Goal: Communication & Community: Ask a question

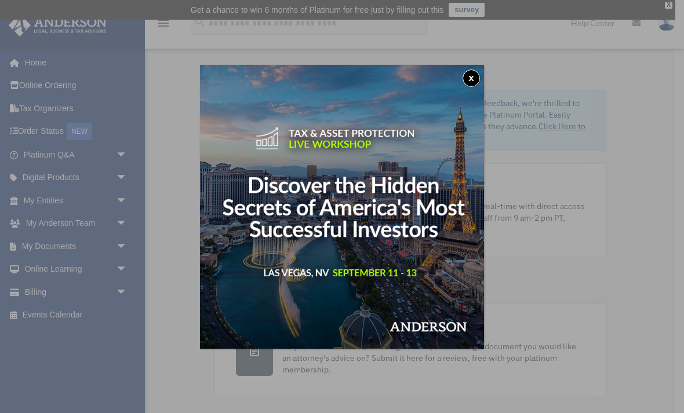
click at [475, 74] on button "x" at bounding box center [470, 78] width 17 height 17
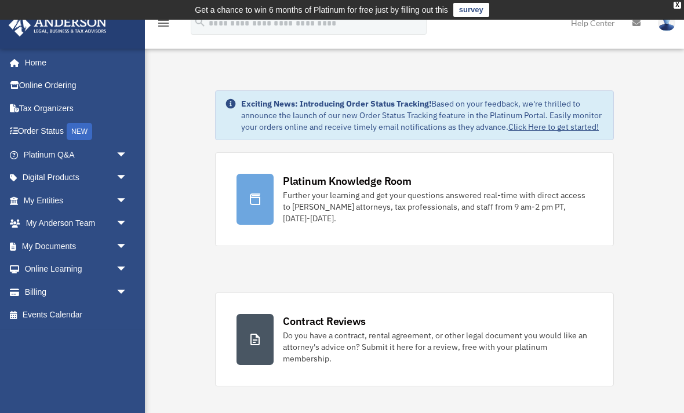
click at [675, 3] on div "X" at bounding box center [677, 5] width 8 height 7
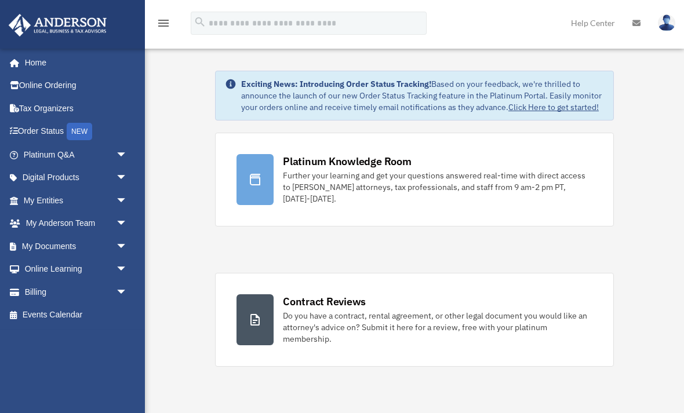
click at [396, 189] on div "Further your learning and get your questions answered real-time with direct acc…" at bounding box center [437, 187] width 309 height 35
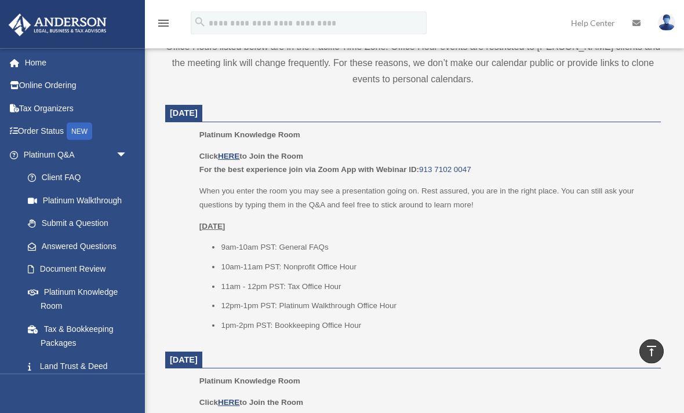
scroll to position [458, 0]
click at [229, 155] on u "HERE" at bounding box center [228, 156] width 21 height 9
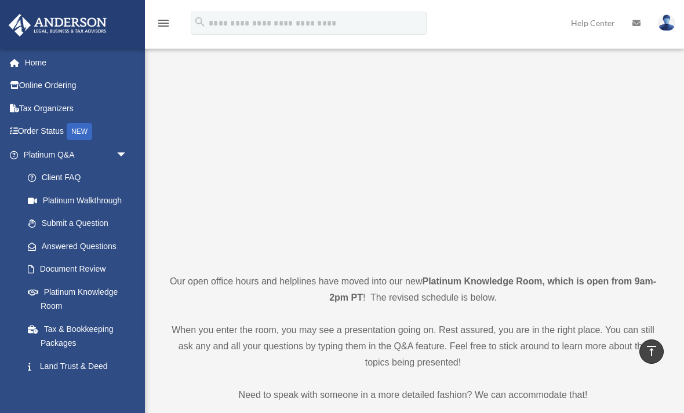
scroll to position [0, 0]
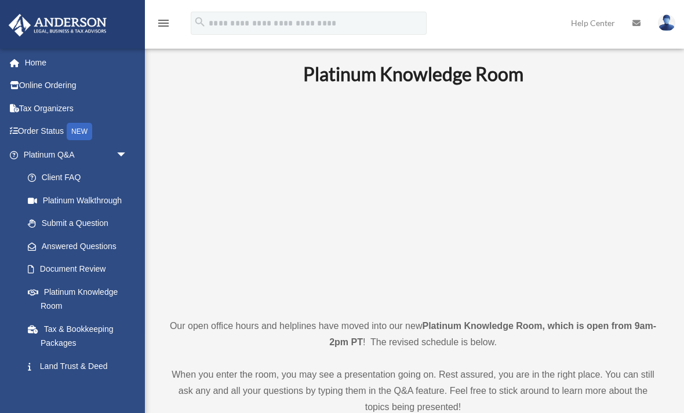
click at [664, 27] on img at bounding box center [666, 22] width 17 height 17
click at [663, 25] on img at bounding box center [666, 22] width 17 height 17
click at [592, 26] on link "Help Center" at bounding box center [592, 23] width 61 height 46
click at [633, 26] on icon at bounding box center [636, 23] width 8 height 8
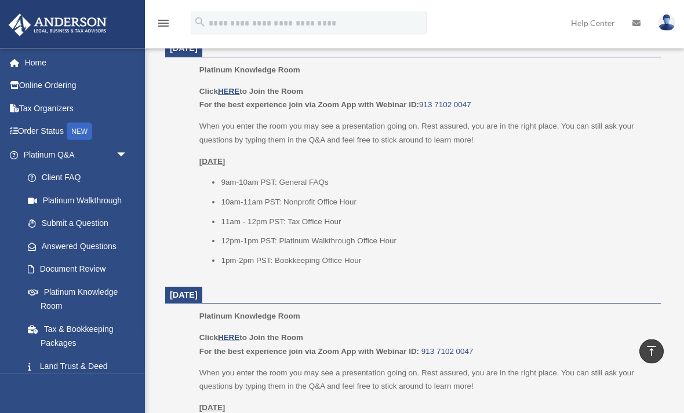
scroll to position [523, 0]
click at [225, 87] on u "HERE" at bounding box center [228, 91] width 21 height 9
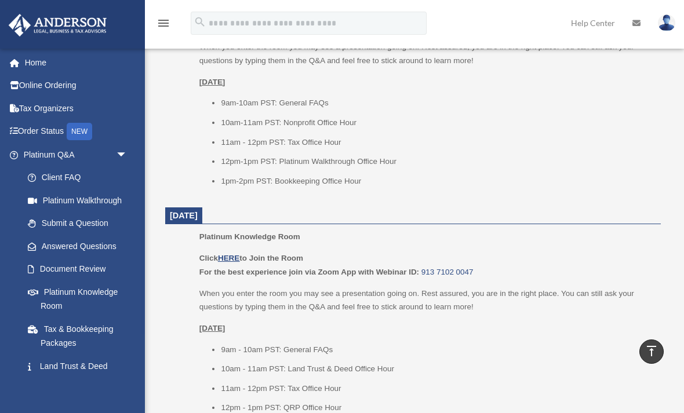
scroll to position [601, 0]
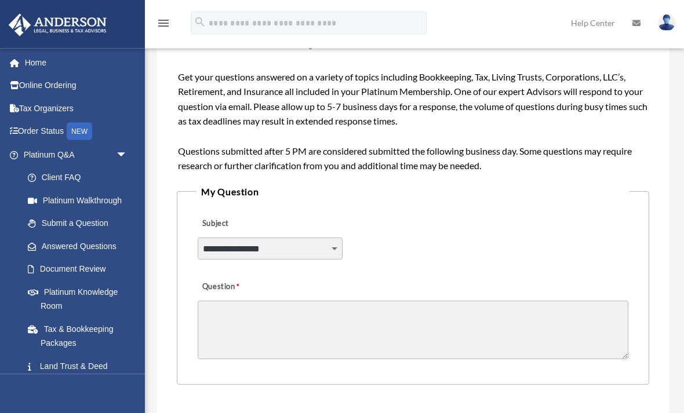
scroll to position [158, 0]
click at [326, 245] on select "**********" at bounding box center [270, 249] width 145 height 22
select select "******"
click at [388, 318] on textarea "Question" at bounding box center [413, 330] width 431 height 59
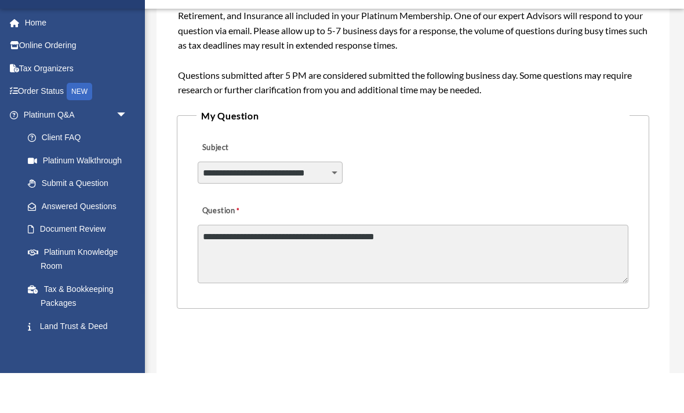
scroll to position [196, 0]
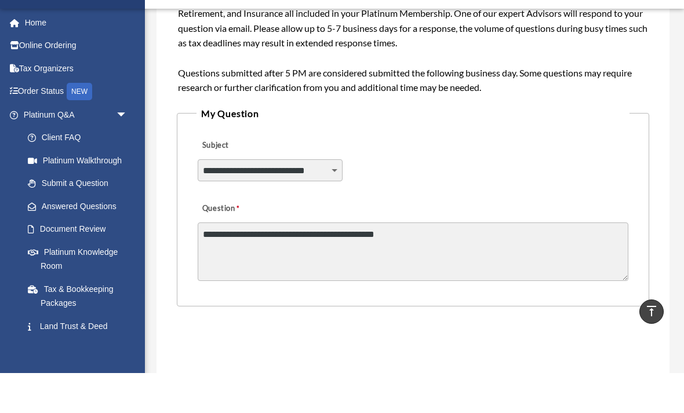
type textarea "**********"
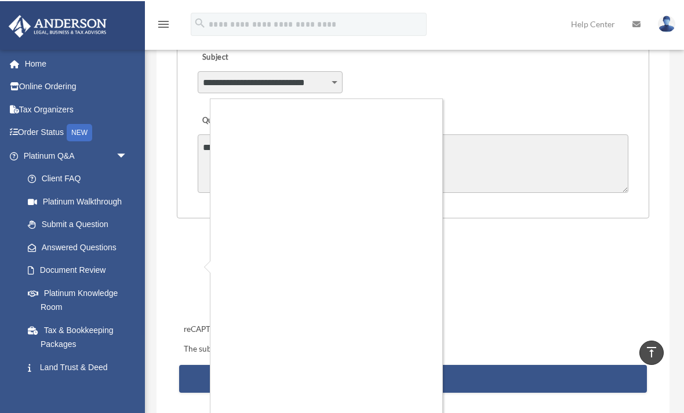
scroll to position [325, 0]
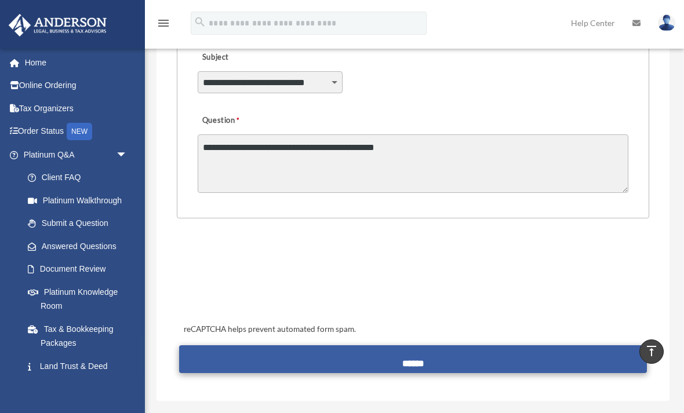
click at [489, 349] on input "******" at bounding box center [412, 359] width 467 height 28
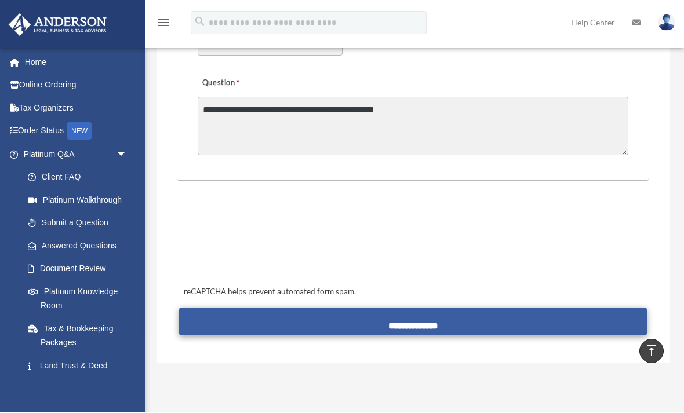
scroll to position [362, 0]
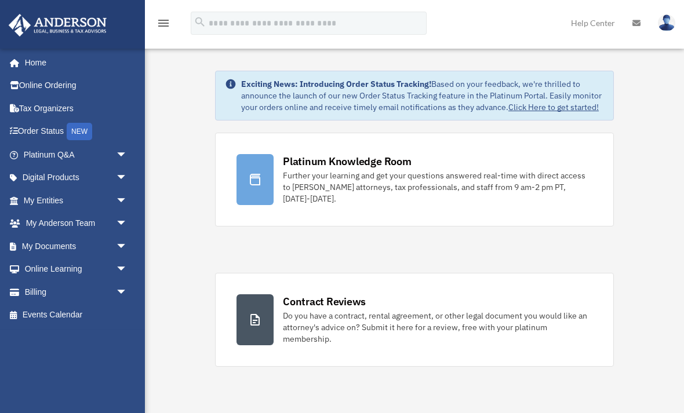
click at [429, 180] on div "Further your learning and get your questions answered real-time with direct acc…" at bounding box center [437, 187] width 309 height 35
click at [356, 166] on div "Platinum Knowledge Room" at bounding box center [347, 161] width 129 height 14
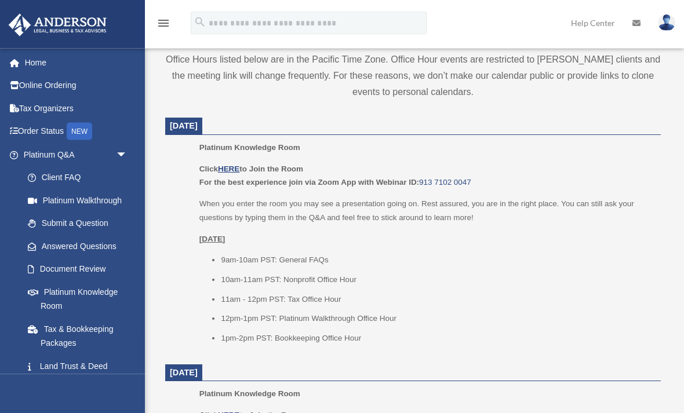
scroll to position [444, 0]
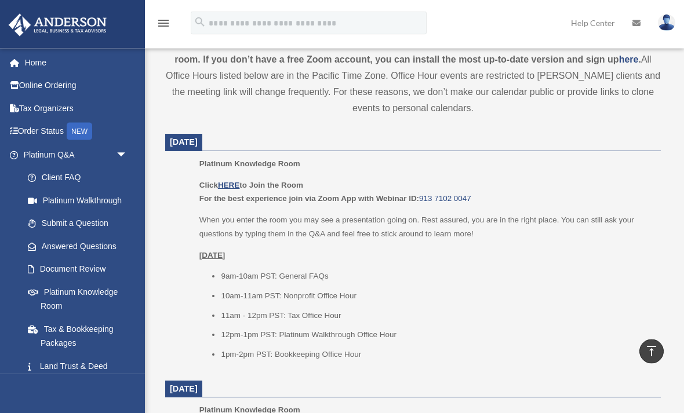
scroll to position [429, 0]
click at [234, 181] on u "HERE" at bounding box center [228, 185] width 21 height 9
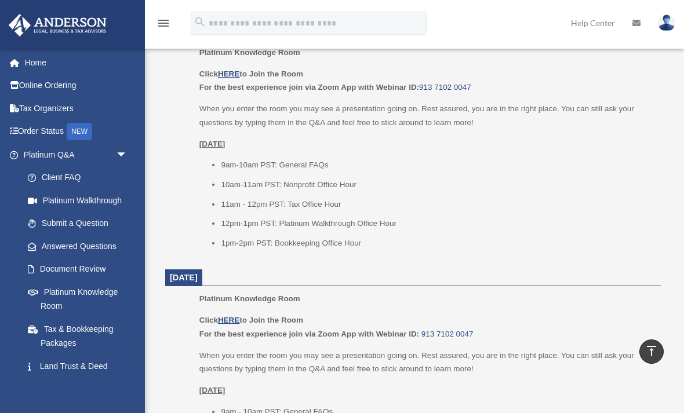
scroll to position [542, 0]
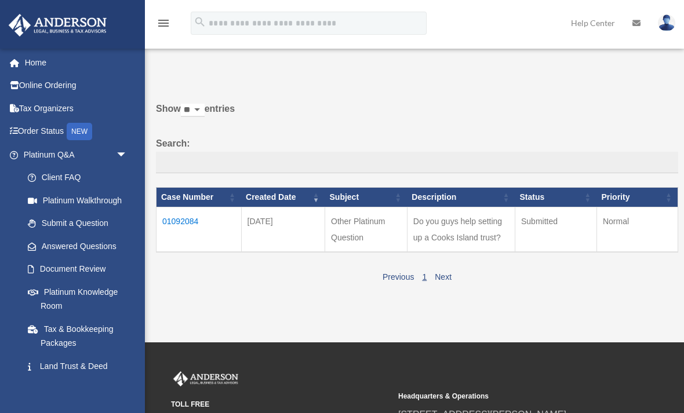
scroll to position [62, 0]
